Goal: Task Accomplishment & Management: Complete application form

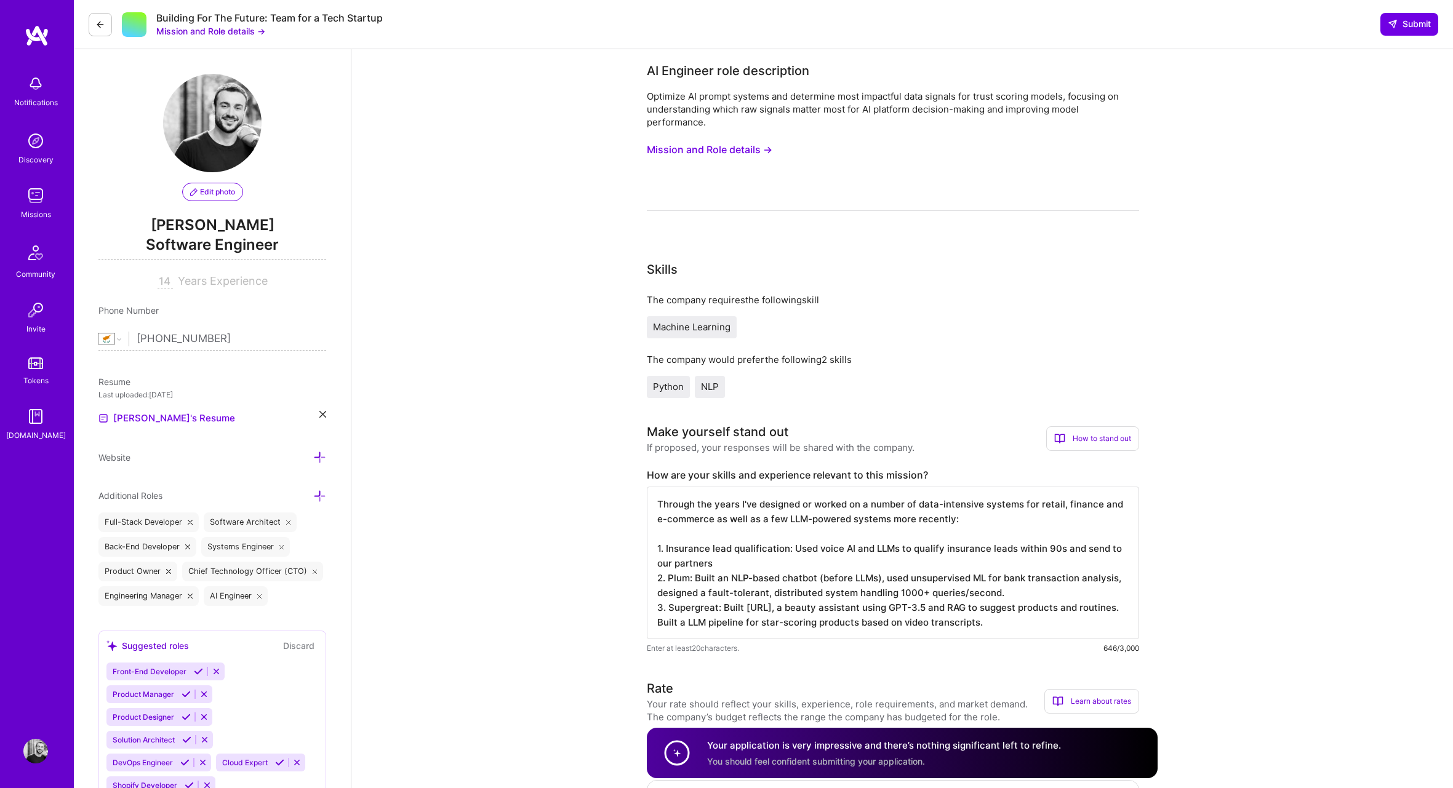
select select "CY"
click at [31, 206] on img at bounding box center [35, 195] width 25 height 25
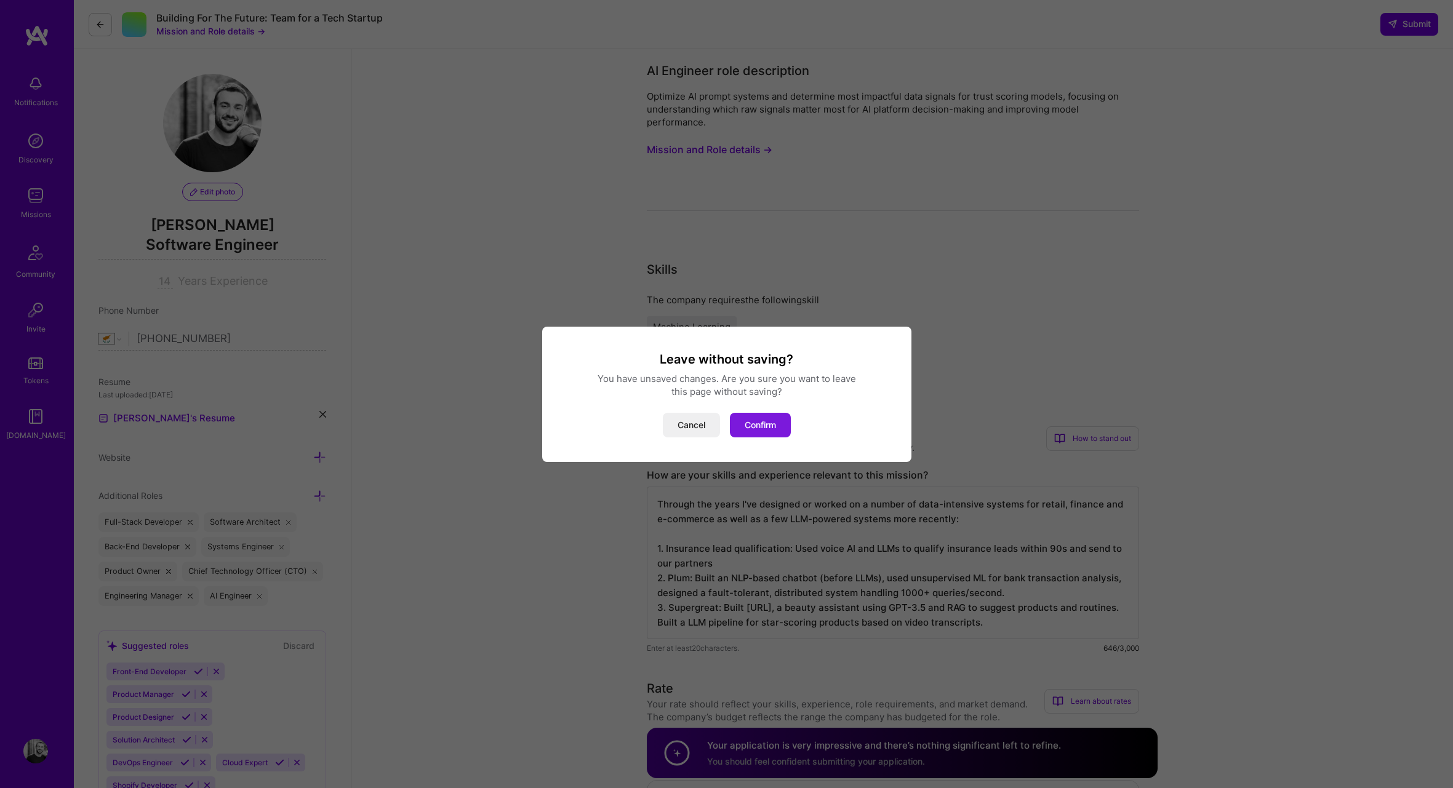
click at [742, 416] on button "Confirm" at bounding box center [760, 425] width 61 height 25
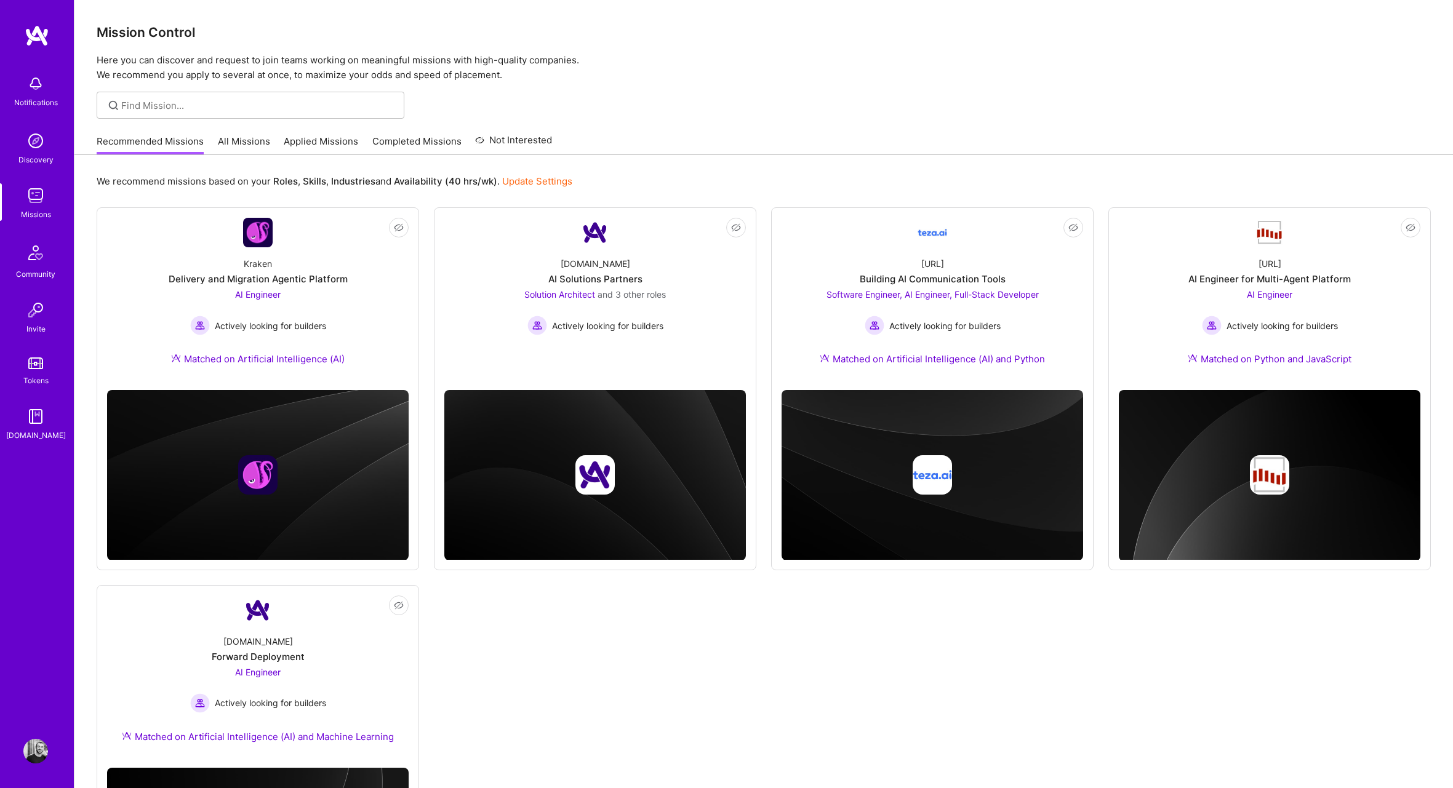
drag, startPoint x: 223, startPoint y: 125, endPoint x: 319, endPoint y: 131, distance: 96.2
click at [223, 125] on div "Mission Control Here you can discover and request to join teams working on mean…" at bounding box center [763, 488] width 1378 height 977
click at [333, 133] on div "Recommended Missions All Missions Applied Missions Completed Missions Not Inter…" at bounding box center [324, 141] width 455 height 26
click at [332, 137] on link "Applied Missions" at bounding box center [321, 145] width 74 height 20
